Goal: Information Seeking & Learning: Learn about a topic

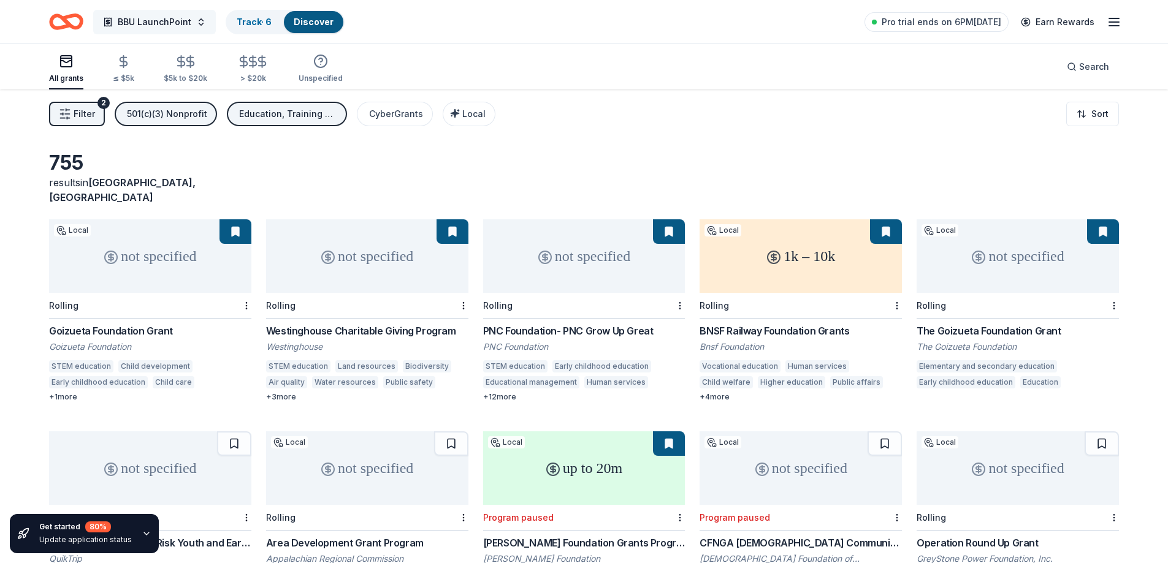
click at [199, 21] on button "BBU LaunchPoint" at bounding box center [154, 22] width 123 height 25
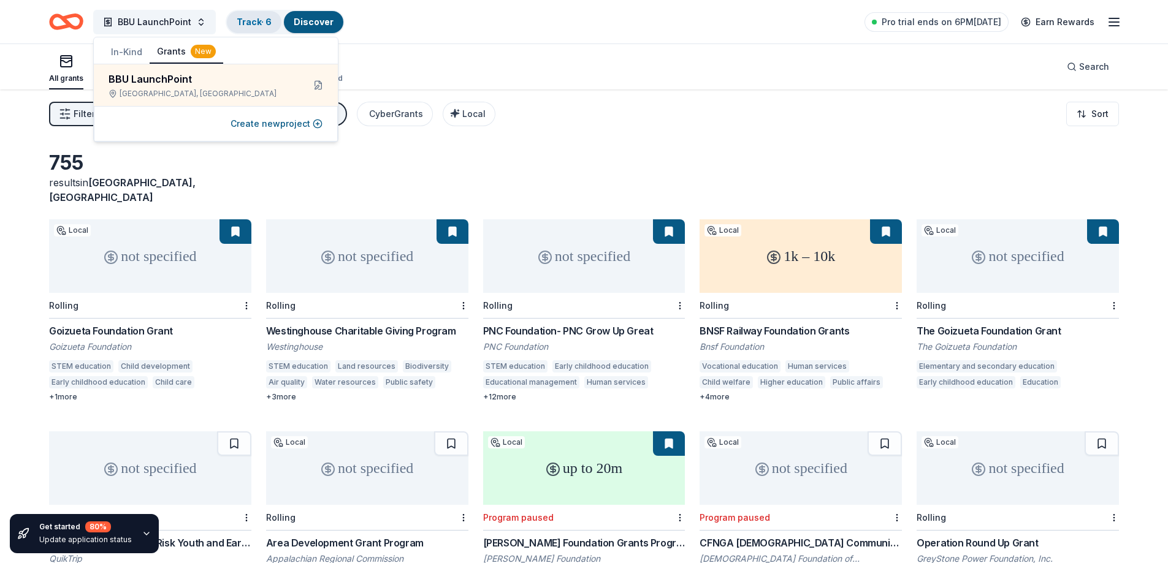
click at [238, 18] on link "Track · 6" at bounding box center [254, 22] width 35 height 10
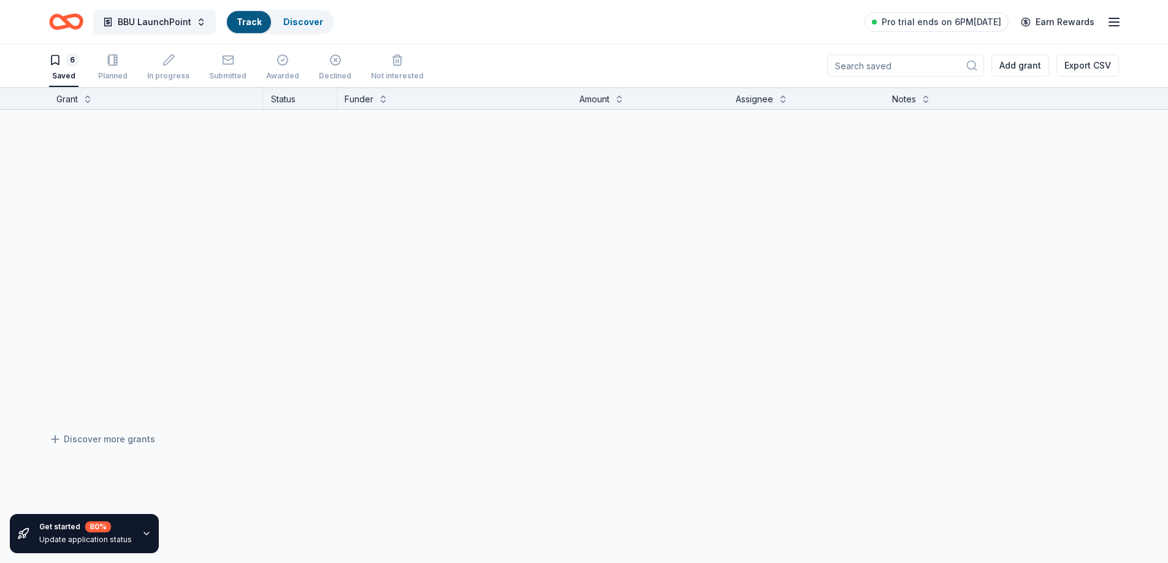
scroll to position [1, 0]
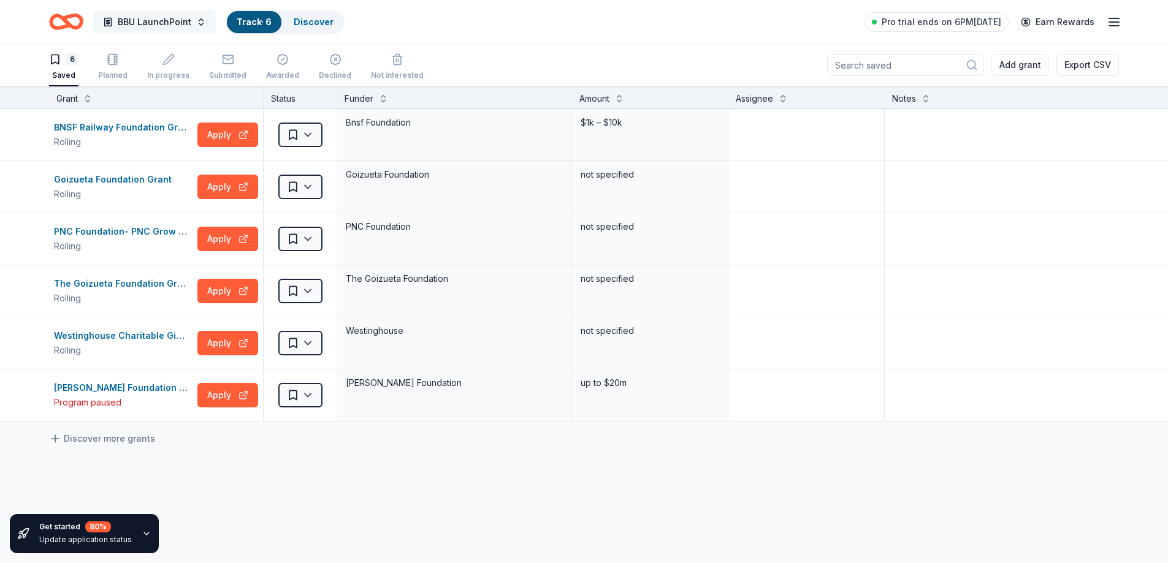
click at [199, 21] on button "BBU LaunchPoint" at bounding box center [154, 22] width 123 height 25
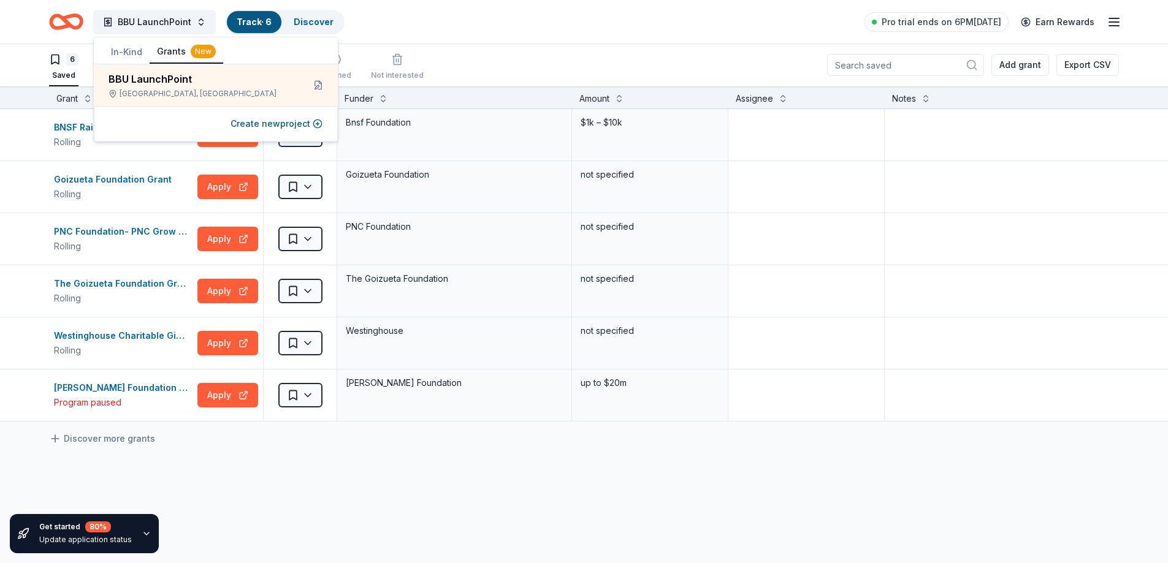
click at [129, 56] on button "In-Kind" at bounding box center [127, 52] width 46 height 22
click at [152, 76] on div "LaunchPoint: [DATE] Connection" at bounding box center [189, 79] width 161 height 15
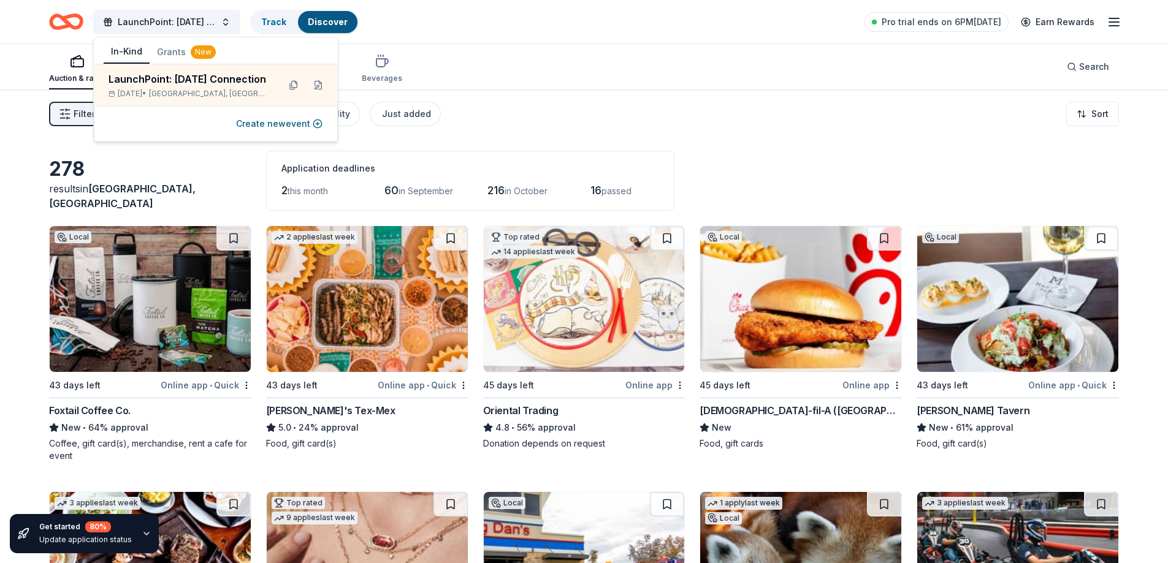
click at [560, 56] on div "Auction & raffle Meals Snacks Desserts Alcohol Beverages Search" at bounding box center [584, 66] width 1070 height 45
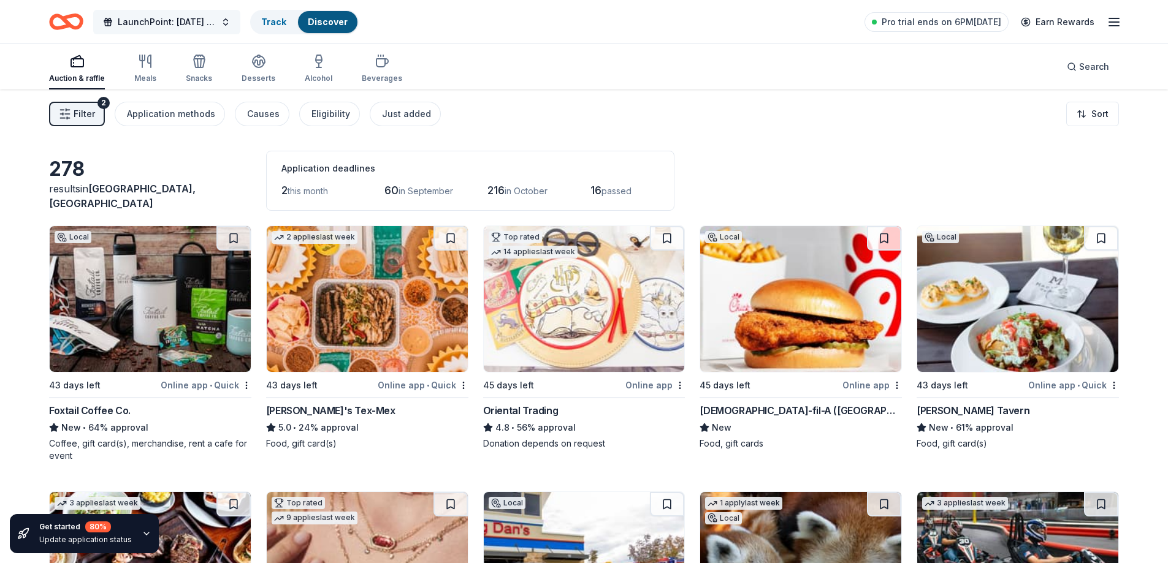
click at [174, 22] on span "LaunchPoint: [DATE] Connection" at bounding box center [167, 22] width 98 height 15
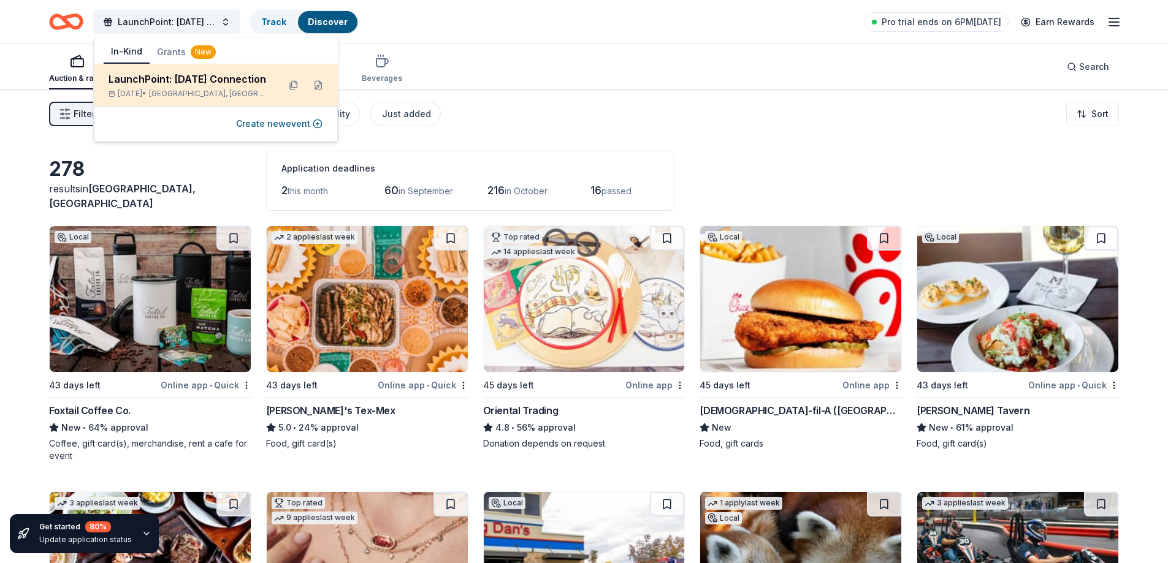
click at [235, 80] on div "LaunchPoint: [DATE] Connection" at bounding box center [189, 79] width 161 height 15
click at [317, 84] on button at bounding box center [318, 85] width 20 height 20
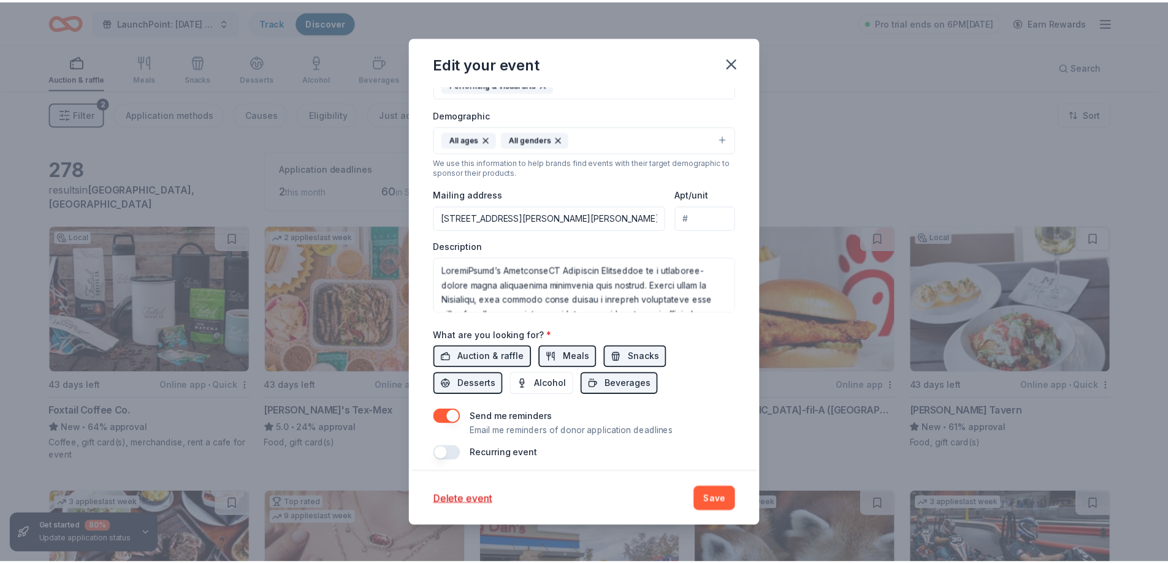
scroll to position [299, 0]
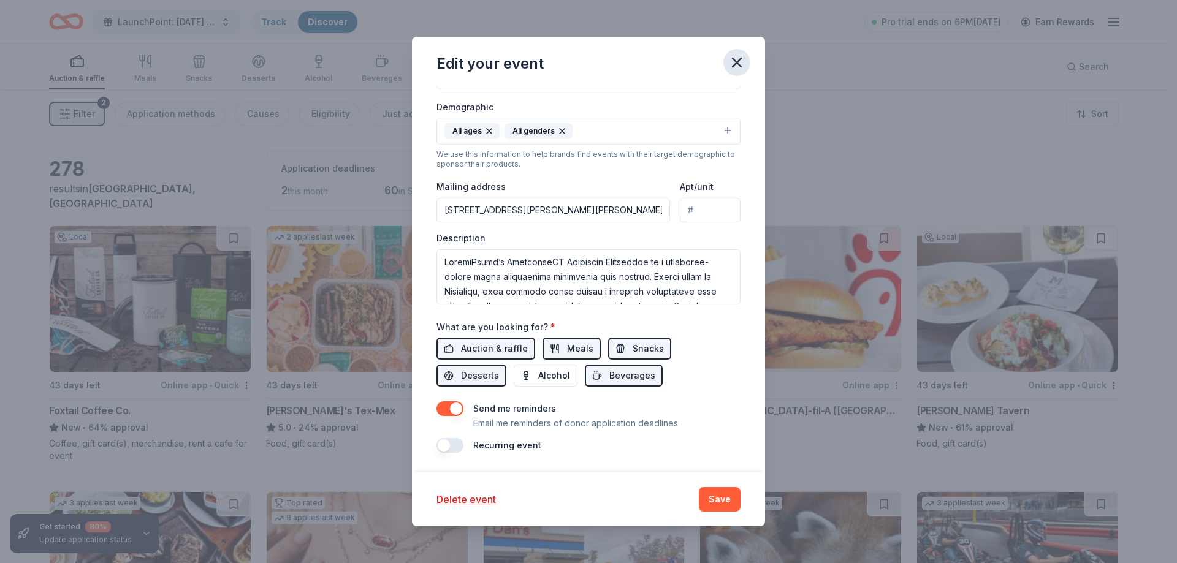
click at [737, 53] on button "button" at bounding box center [736, 62] width 27 height 27
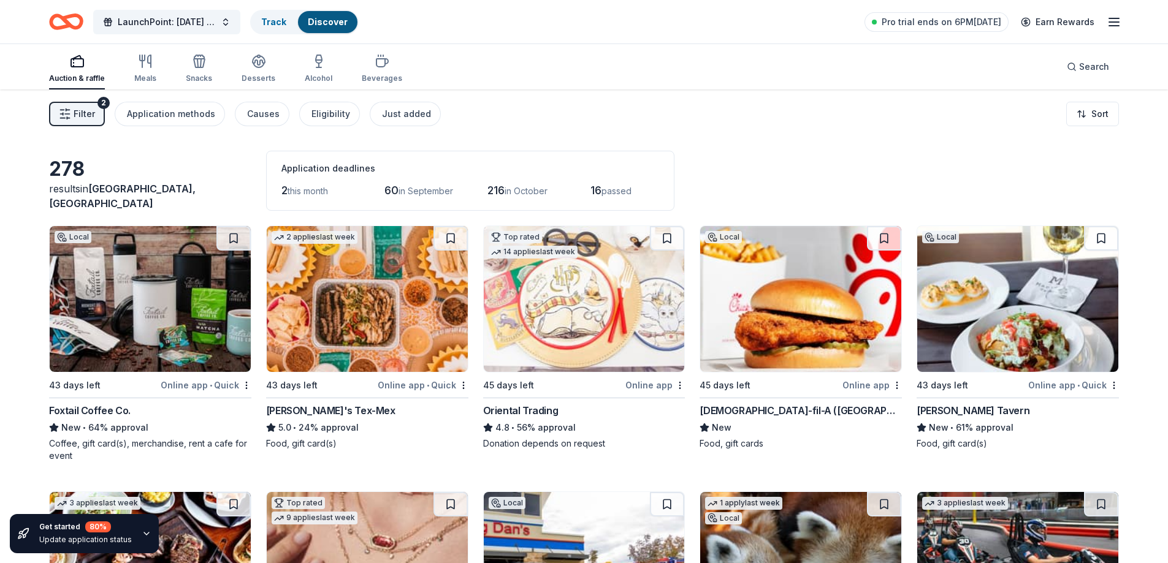
click at [531, 29] on div "LaunchPoint: [DATE] Connection Track Discover Pro trial ends on 6PM[DATE] Earn …" at bounding box center [584, 21] width 1070 height 29
